Goal: Entertainment & Leisure: Consume media (video, audio)

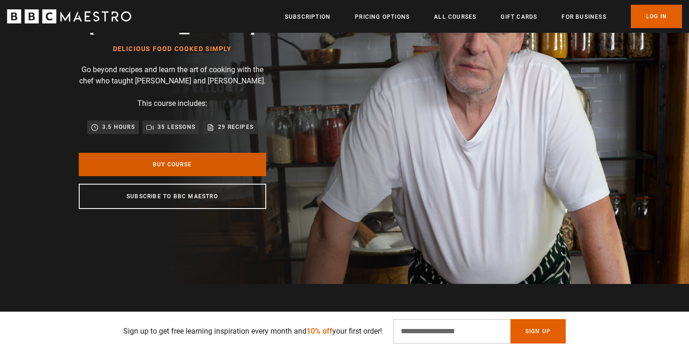
scroll to position [58, 0]
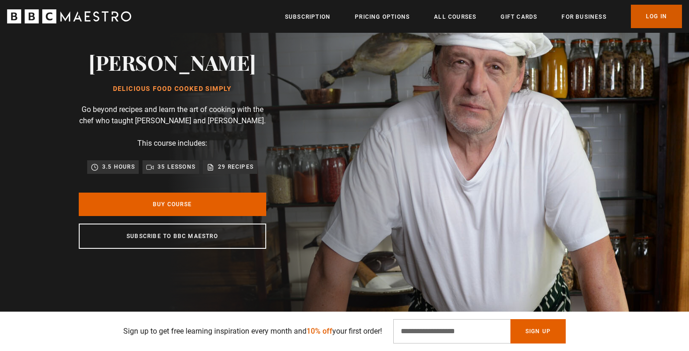
click at [652, 18] on link "Log In" at bounding box center [656, 16] width 51 height 23
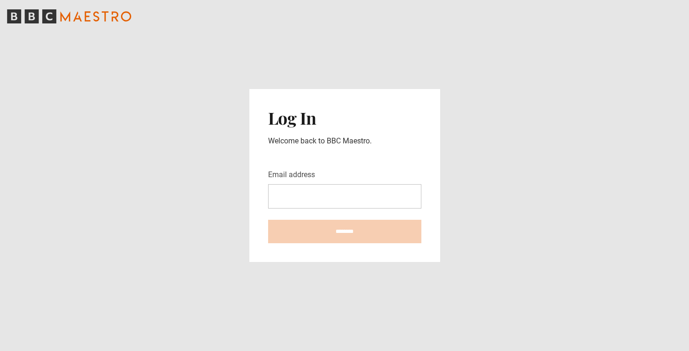
click at [359, 206] on input "Email address" at bounding box center [344, 196] width 153 height 24
type input "**********"
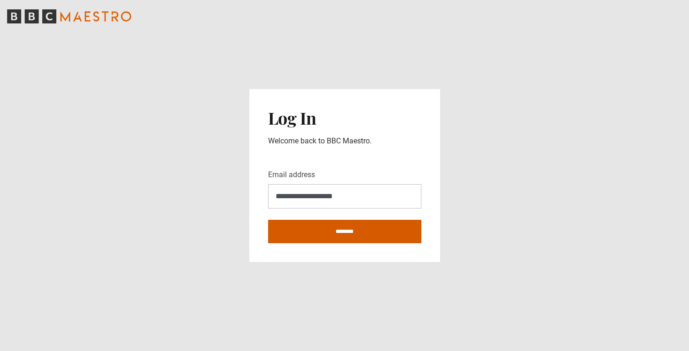
click at [368, 231] on input "********" at bounding box center [344, 231] width 153 height 23
type input "**********"
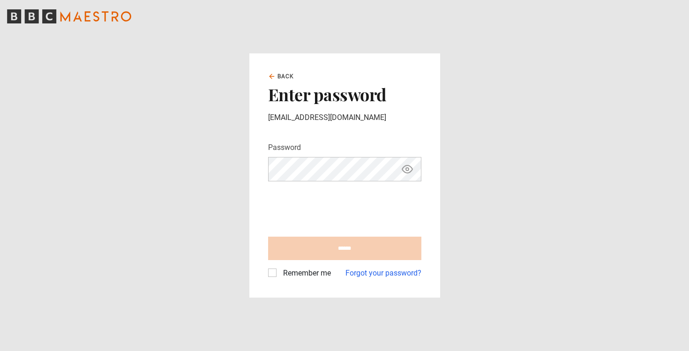
click at [344, 149] on div "Password Your password is hidden" at bounding box center [344, 161] width 153 height 39
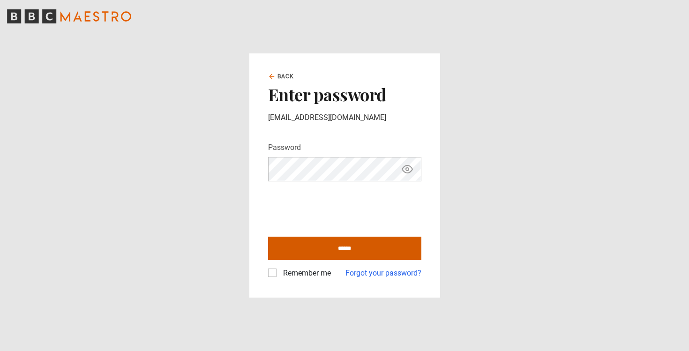
click at [294, 250] on input "******" at bounding box center [344, 248] width 153 height 23
type input "**********"
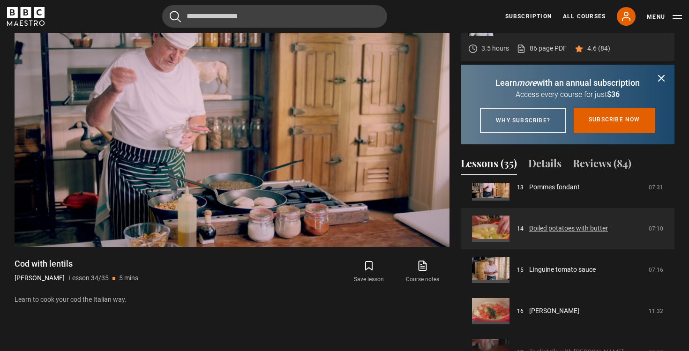
scroll to position [536, 0]
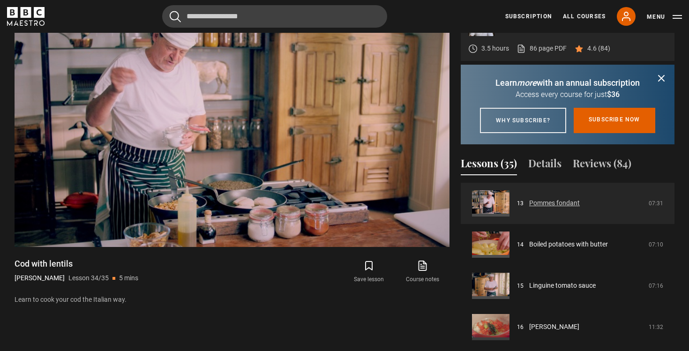
click at [551, 208] on link "Pommes fondant" at bounding box center [554, 203] width 51 height 10
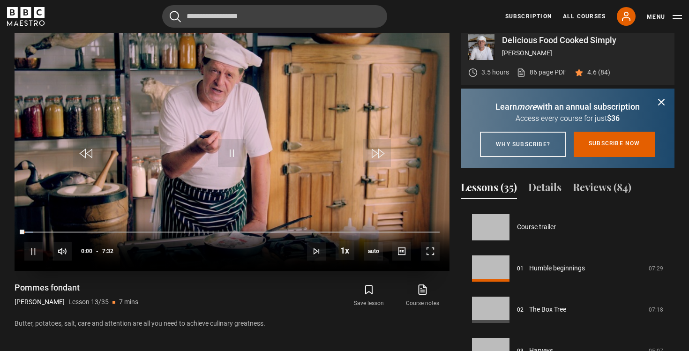
scroll to position [495, 0]
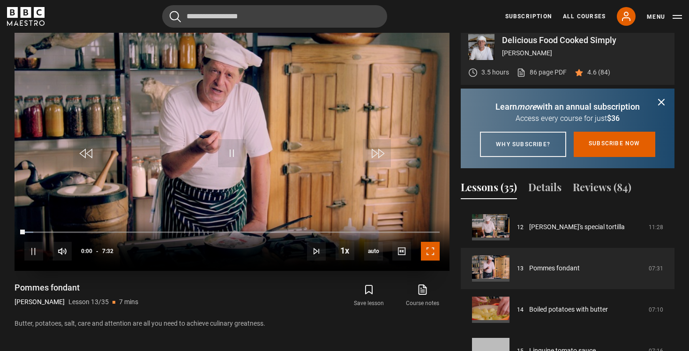
click at [431, 260] on span "Video Player" at bounding box center [430, 251] width 19 height 19
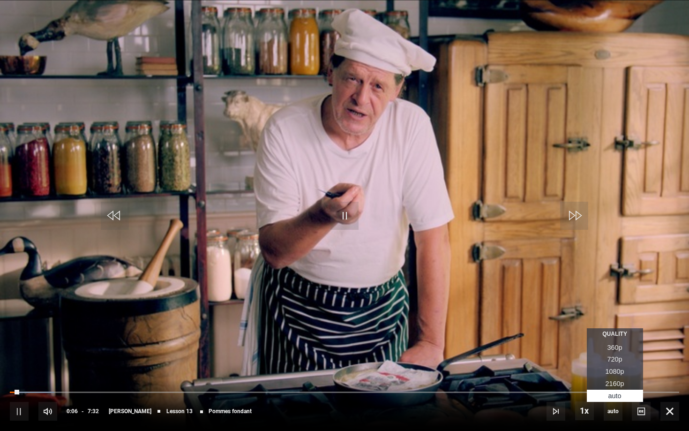
click at [619, 350] on span "2160p" at bounding box center [614, 382] width 19 height 7
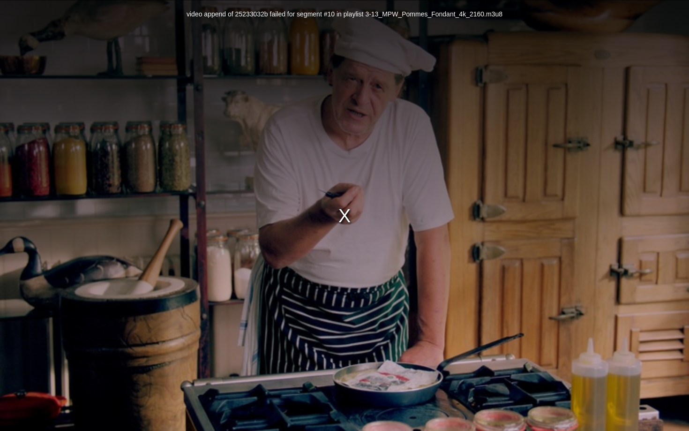
click at [348, 216] on div "video append of 25233032b failed for segment #10 in playlist 3-13_MPW_Pommes_Fo…" at bounding box center [344, 215] width 689 height 431
click at [341, 230] on div "video append of 25233032b failed for segment #10 in playlist 3-13_MPW_Pommes_Fo…" at bounding box center [344, 215] width 689 height 431
click at [342, 198] on div "video append of 25233032b failed for segment #10 in playlist 3-13_MPW_Pommes_Fo…" at bounding box center [344, 215] width 689 height 431
click at [342, 215] on div "video append of 25233032b failed for segment #10 in playlist 3-13_MPW_Pommes_Fo…" at bounding box center [344, 215] width 689 height 431
click at [356, 204] on div "video append of 25233032b failed for segment #10 in playlist 3-13_MPW_Pommes_Fo…" at bounding box center [344, 215] width 689 height 431
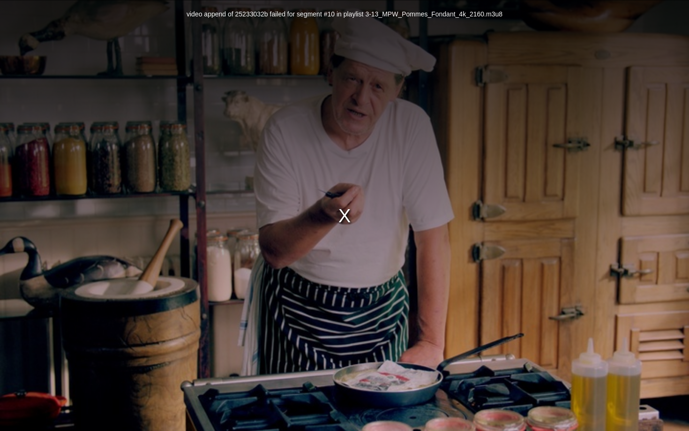
click at [688, 350] on div "video append of 25233032b failed for segment #10 in playlist 3-13_MPW_Pommes_Fo…" at bounding box center [344, 215] width 689 height 431
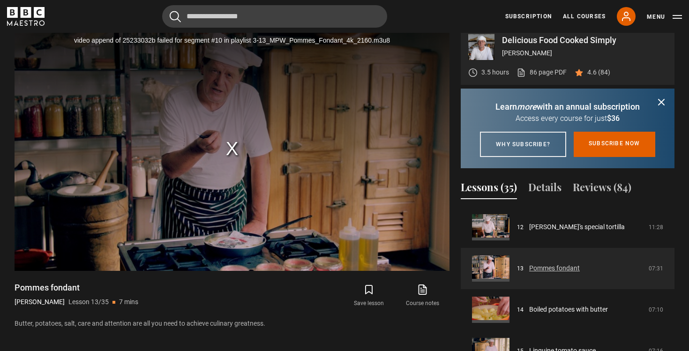
click at [529, 273] on link "Pommes fondant" at bounding box center [554, 268] width 51 height 10
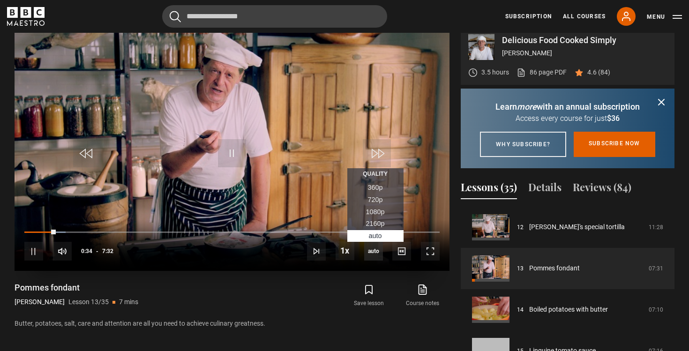
click at [375, 260] on span "auto" at bounding box center [373, 251] width 19 height 19
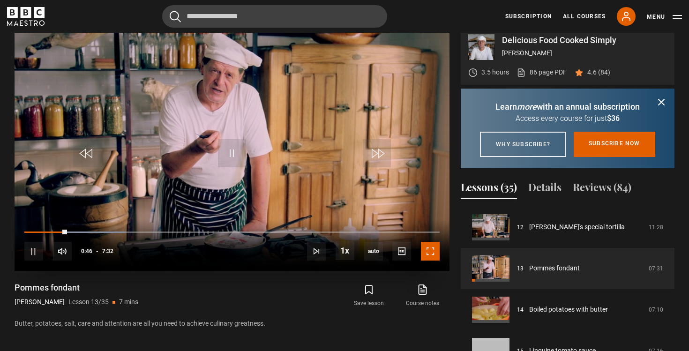
click at [427, 260] on span "Video Player" at bounding box center [430, 251] width 19 height 19
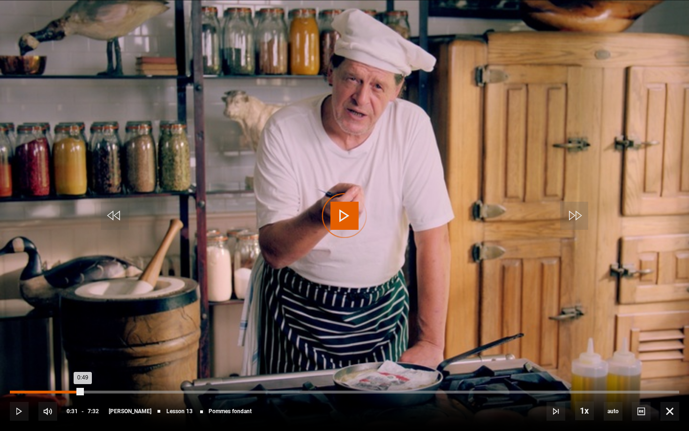
click at [56, 350] on div "0:31" at bounding box center [56, 391] width 1 height 3
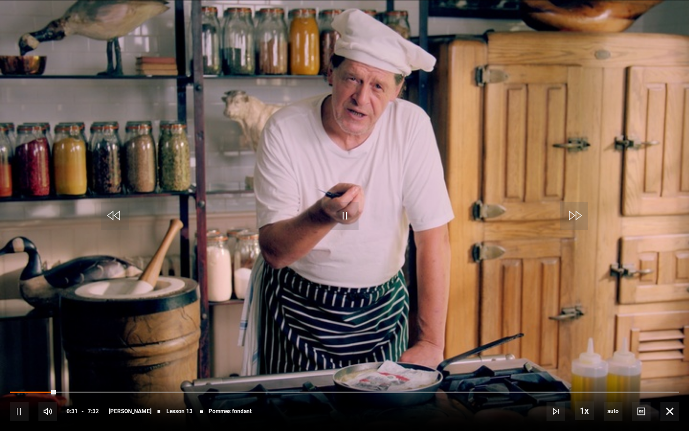
click at [35, 340] on video "Video Player" at bounding box center [344, 215] width 689 height 431
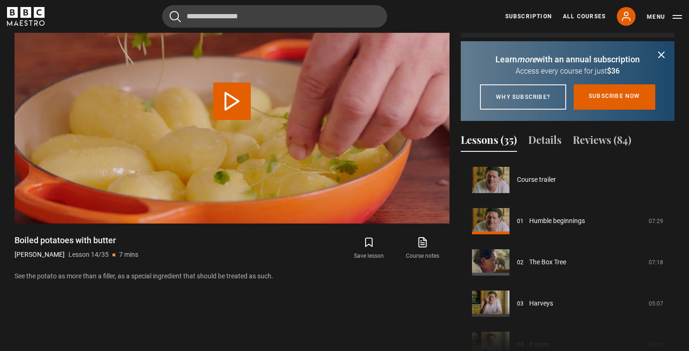
scroll to position [536, 0]
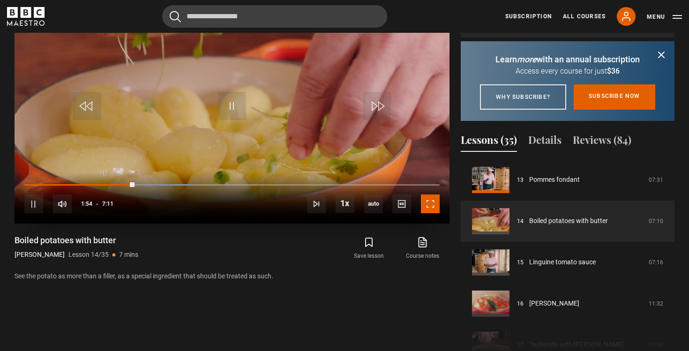
click at [432, 212] on span "Video Player" at bounding box center [430, 203] width 19 height 19
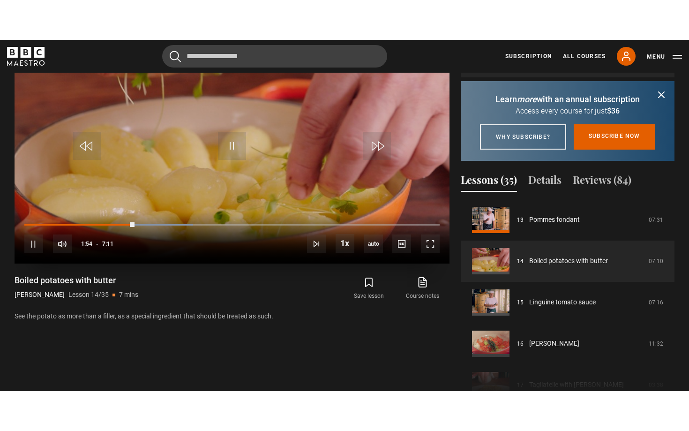
scroll to position [425, 0]
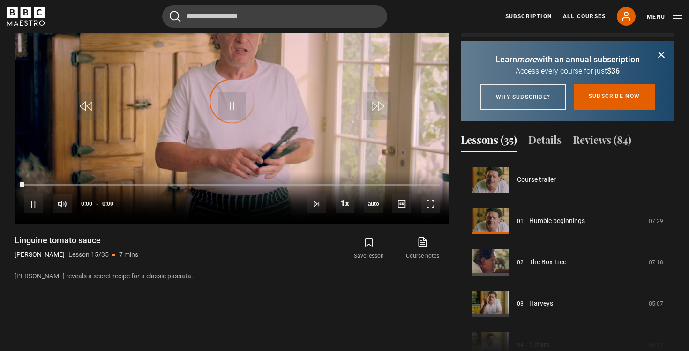
scroll to position [577, 0]
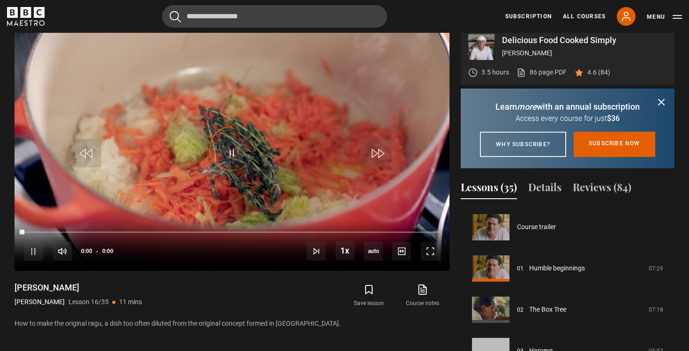
scroll to position [618, 0]
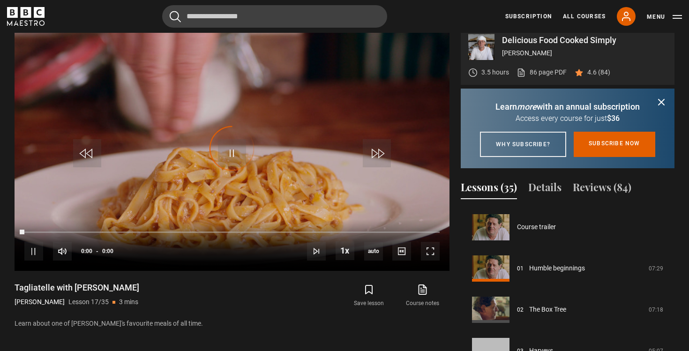
scroll to position [660, 0]
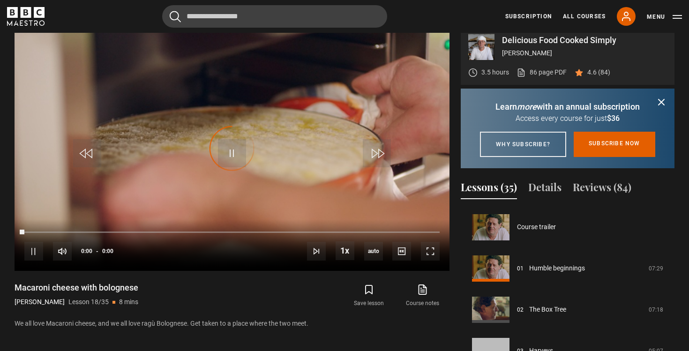
scroll to position [701, 0]
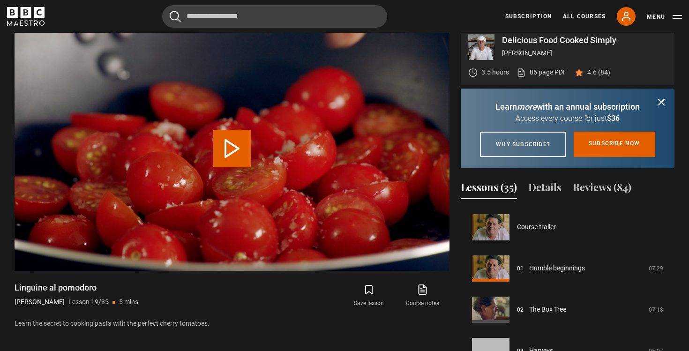
scroll to position [742, 0]
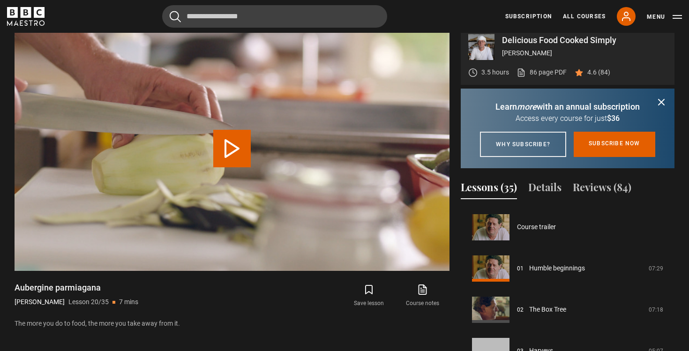
scroll to position [783, 0]
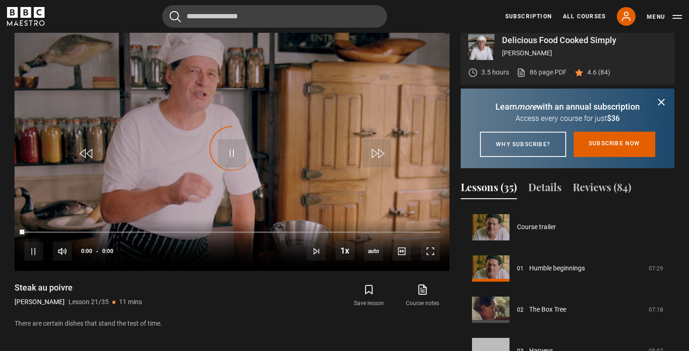
scroll to position [825, 0]
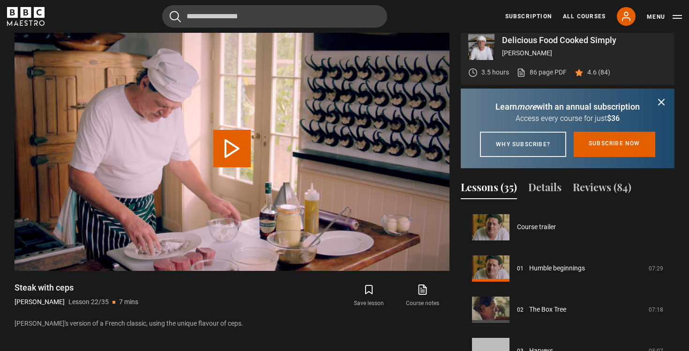
scroll to position [866, 0]
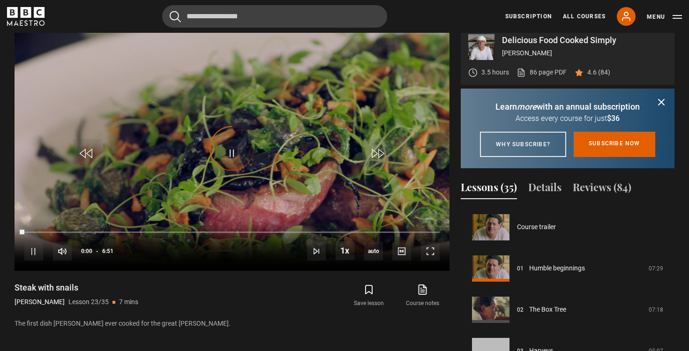
scroll to position [907, 0]
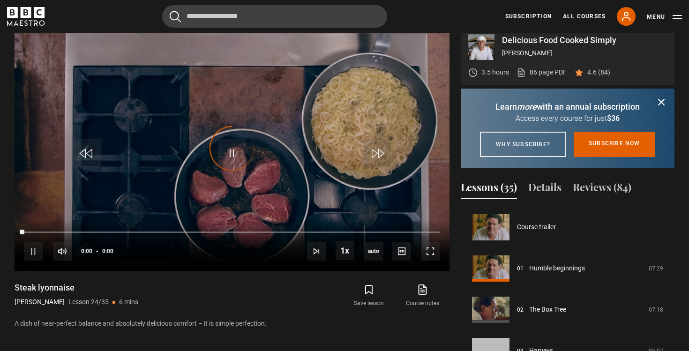
scroll to position [948, 0]
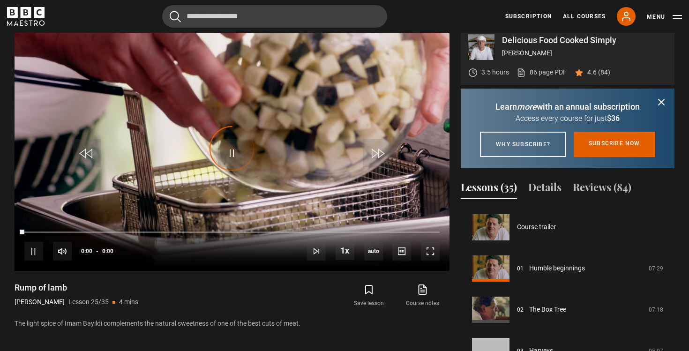
scroll to position [990, 0]
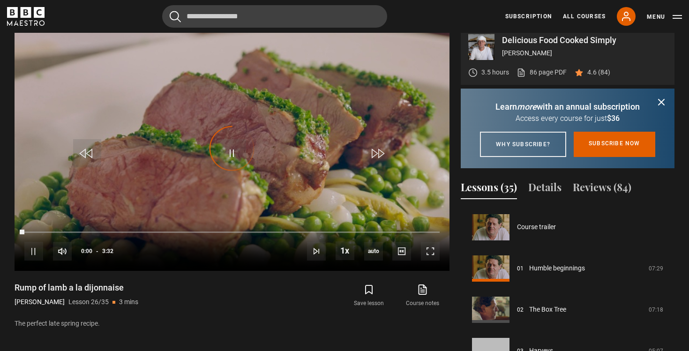
scroll to position [1031, 0]
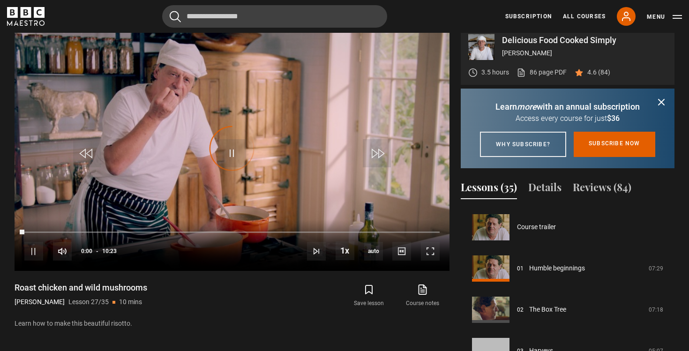
scroll to position [1072, 0]
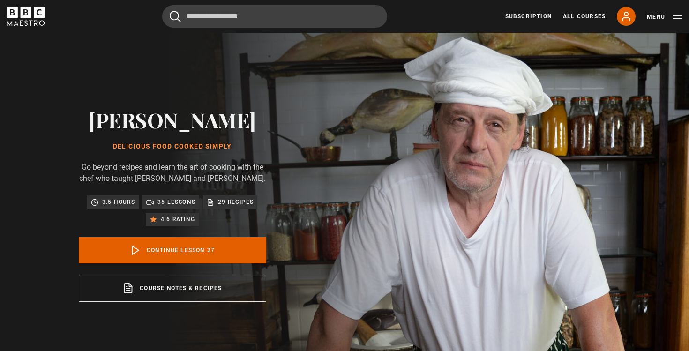
scroll to position [388, 0]
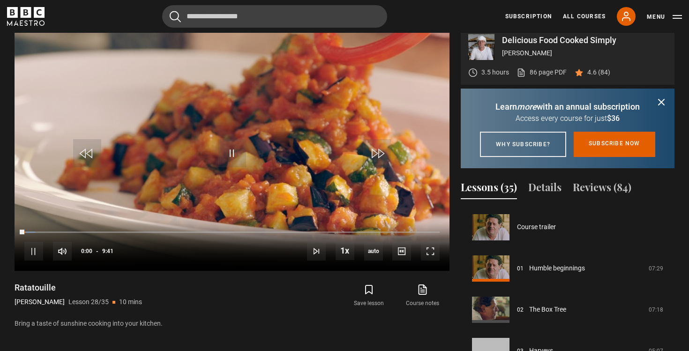
scroll to position [1113, 0]
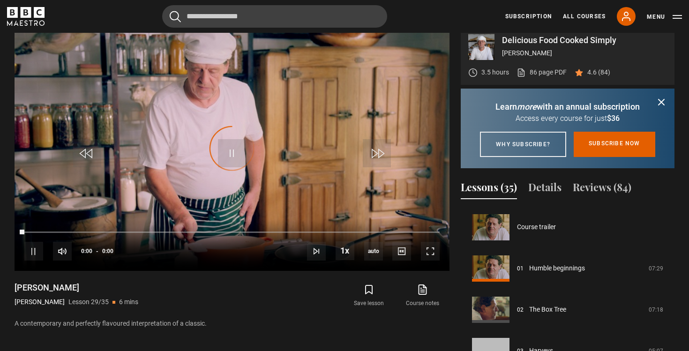
scroll to position [1154, 0]
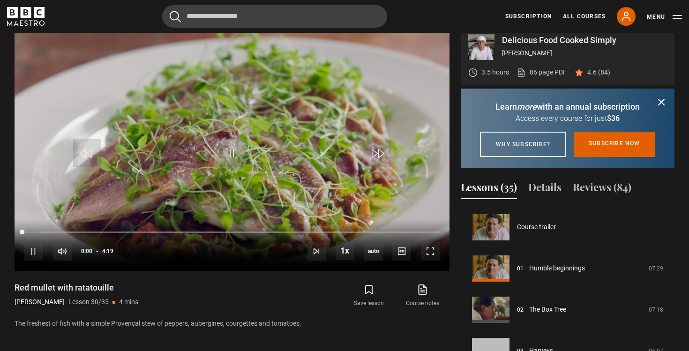
scroll to position [1196, 0]
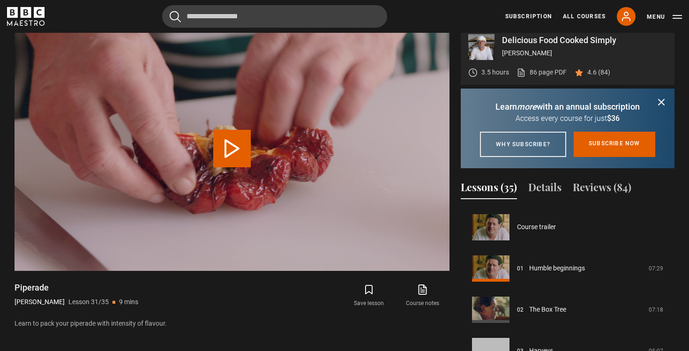
scroll to position [1237, 0]
